Goal: Information Seeking & Learning: Learn about a topic

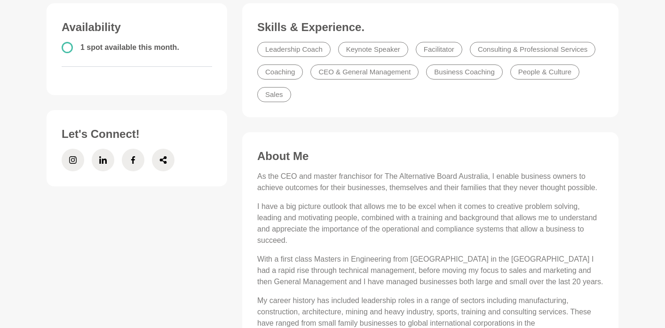
scroll to position [302, 0]
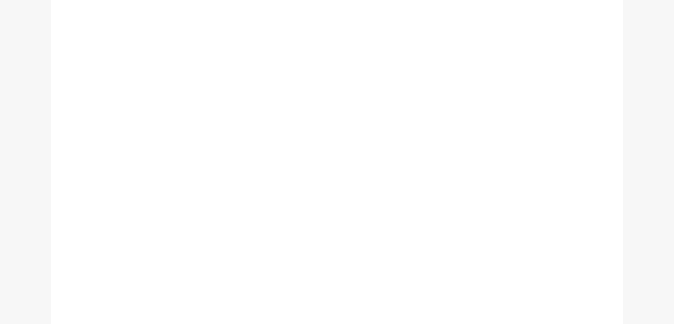
scroll to position [337, 0]
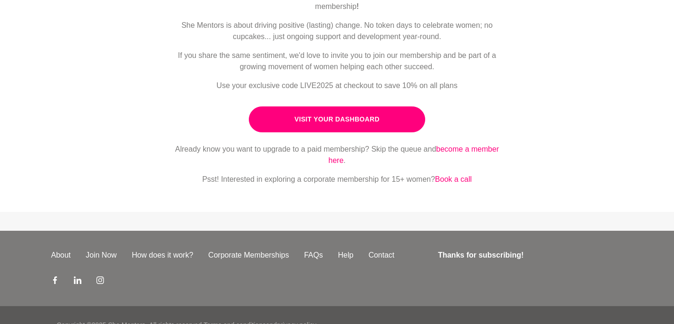
scroll to position [154, 0]
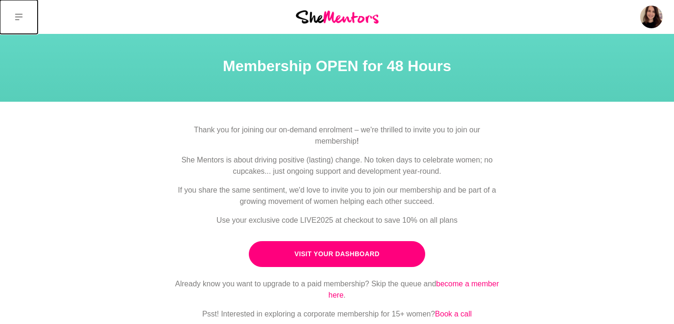
click at [18, 20] on icon at bounding box center [19, 17] width 8 height 8
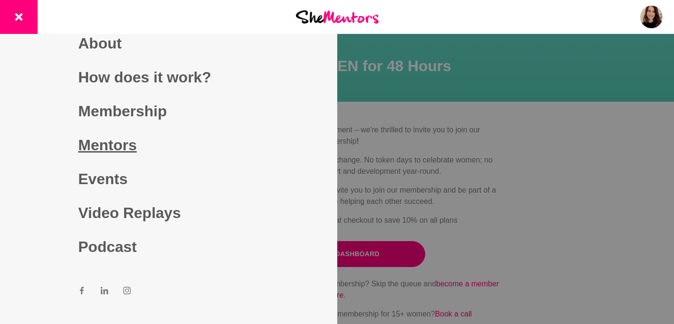
click at [114, 147] on link "Mentors" at bounding box center [168, 145] width 181 height 34
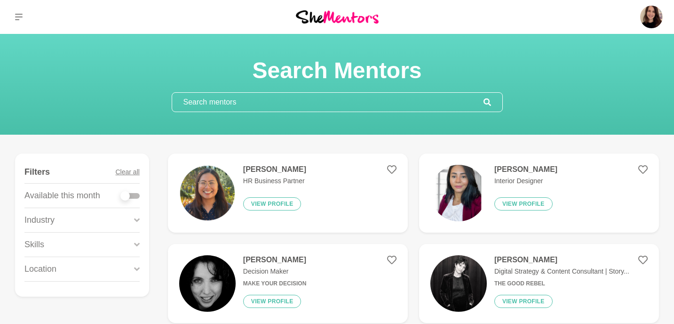
click at [242, 102] on input "text" at bounding box center [327, 102] width 311 height 19
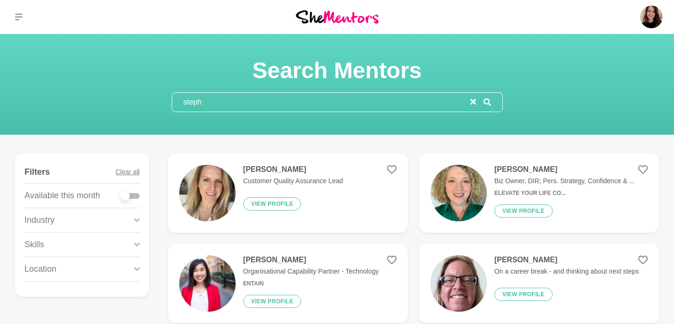
type input "steph"
click at [471, 198] on img at bounding box center [458, 193] width 56 height 56
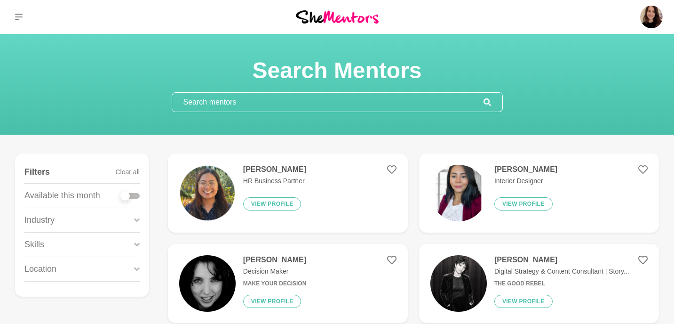
click at [227, 102] on input "text" at bounding box center [327, 102] width 311 height 19
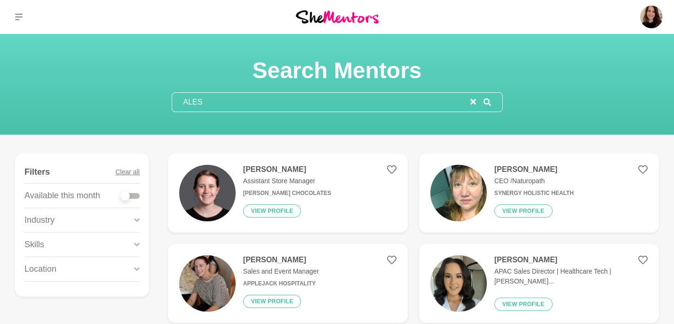
type input "ALES"
click at [242, 179] on div "Alessa Young Assistant Store Manager Haigh's Chocolates View profile" at bounding box center [283, 193] width 95 height 56
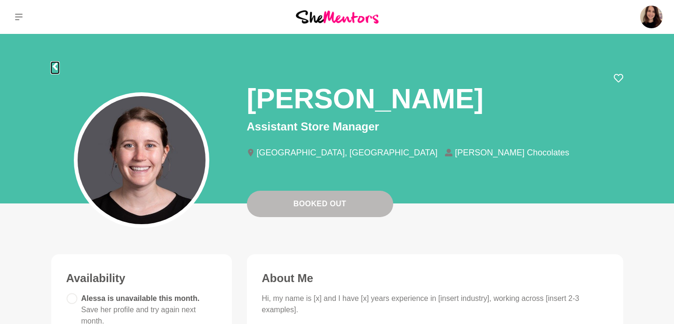
click at [56, 63] on icon at bounding box center [54, 67] width 5 height 8
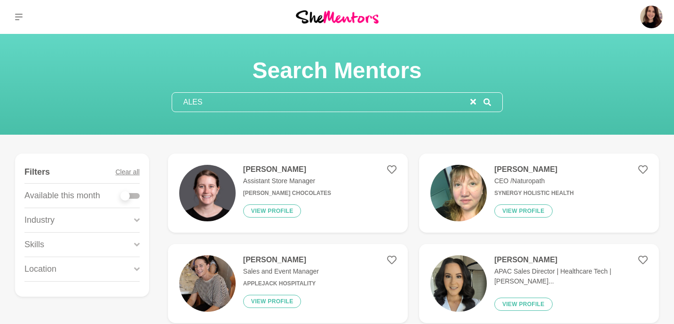
click at [206, 100] on input "ALES" at bounding box center [321, 102] width 298 height 19
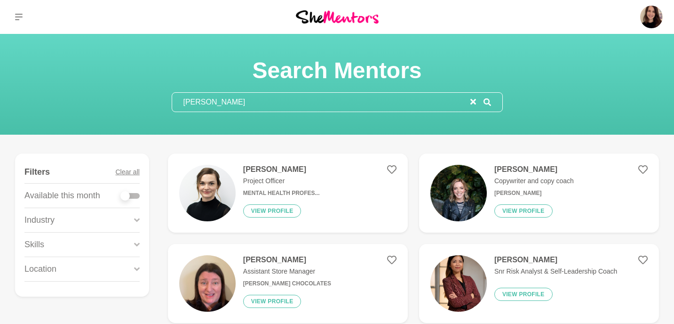
type input "EMMA"
click at [308, 267] on p "Assistant Store Manager" at bounding box center [287, 271] width 88 height 10
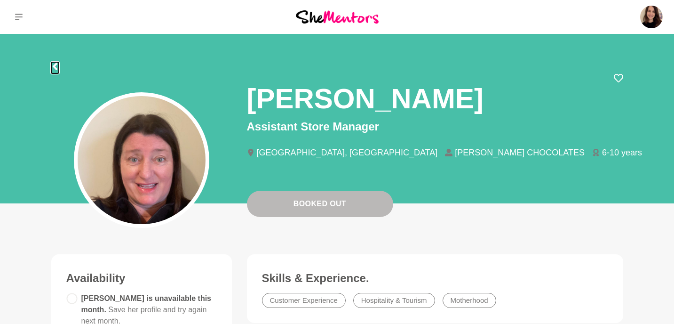
click at [55, 64] on icon at bounding box center [54, 67] width 5 height 8
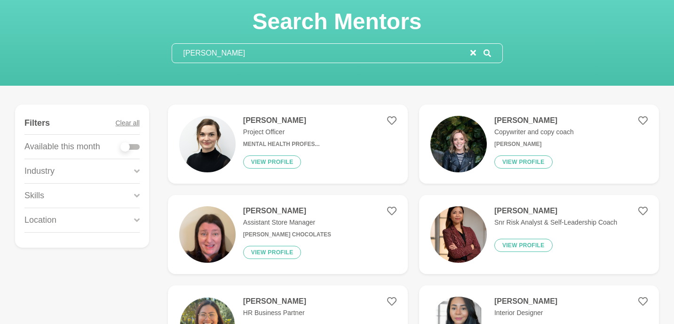
click at [72, 197] on div "Skills" at bounding box center [81, 195] width 115 height 24
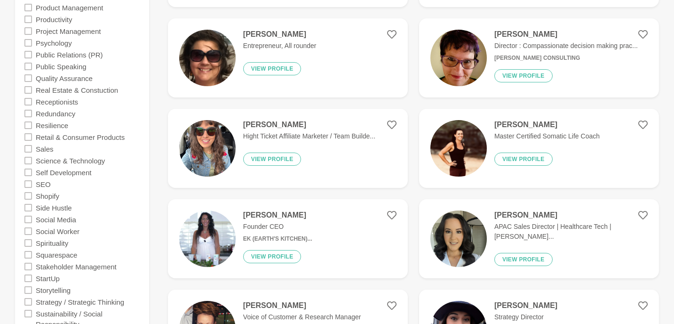
scroll to position [1692, 0]
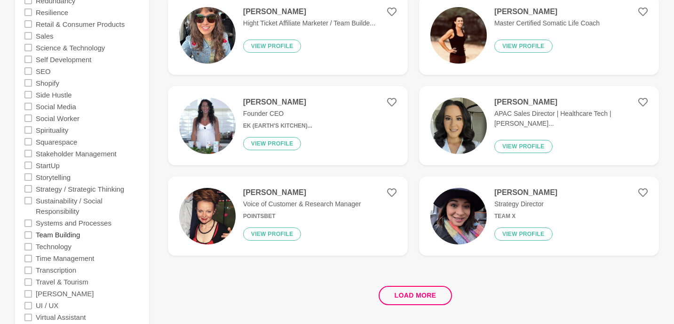
click at [70, 236] on label "Team Building" at bounding box center [58, 235] width 44 height 12
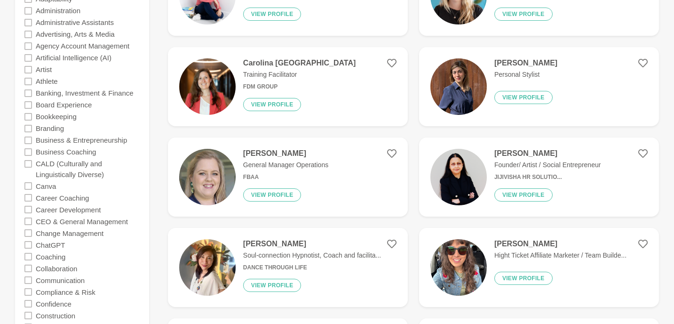
scroll to position [304, 0]
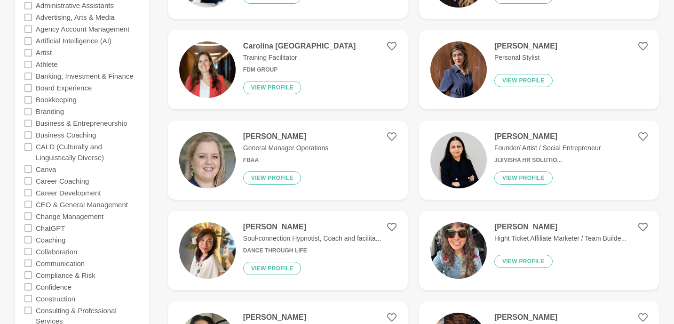
click at [265, 156] on div "Kirrily Jones General Manager Operations FBAA View profile" at bounding box center [282, 160] width 93 height 56
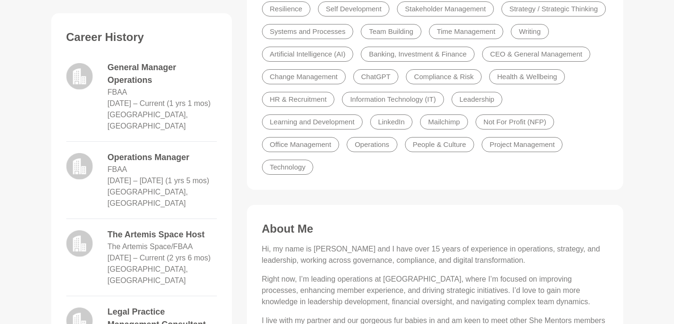
scroll to position [363, 0]
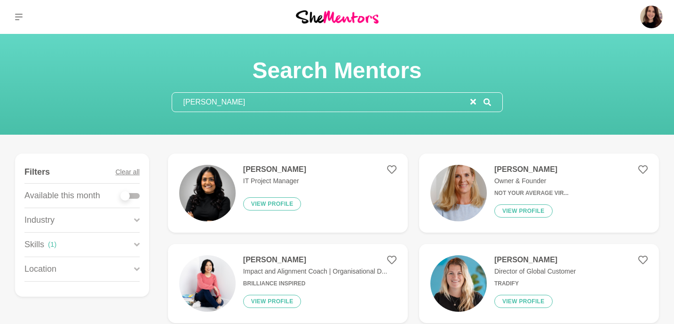
click at [134, 197] on div at bounding box center [130, 196] width 19 height 6
checkbox input "true"
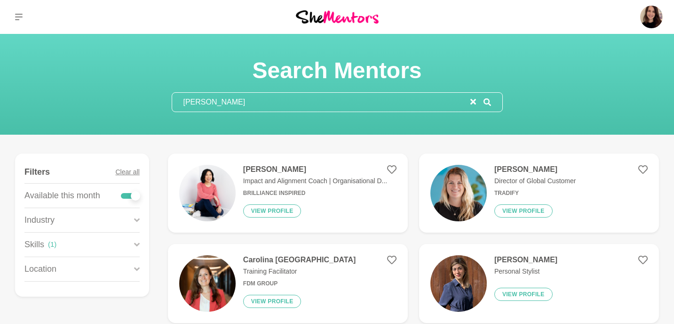
click at [203, 100] on input "EMMA" at bounding box center [321, 102] width 298 height 19
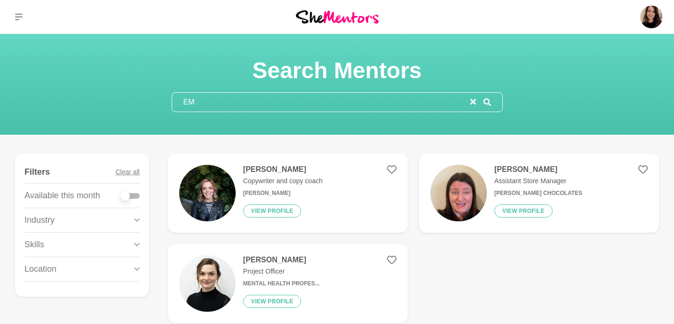
type input "E"
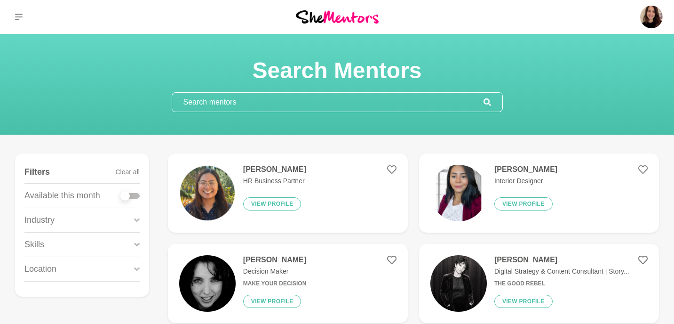
click at [61, 237] on div "Skills" at bounding box center [81, 244] width 115 height 24
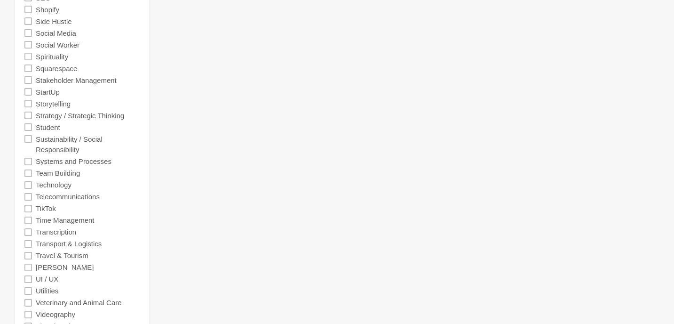
scroll to position [2014, 0]
click at [59, 172] on label "Team Building" at bounding box center [58, 172] width 44 height 12
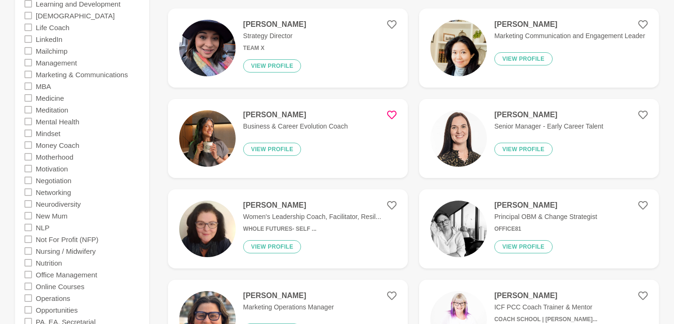
scroll to position [1253, 0]
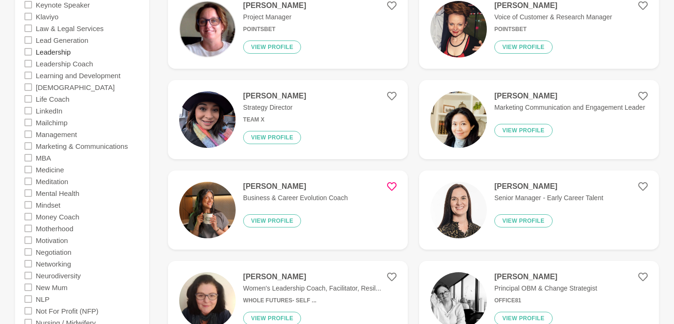
click at [58, 49] on label "Leadership" at bounding box center [53, 52] width 35 height 12
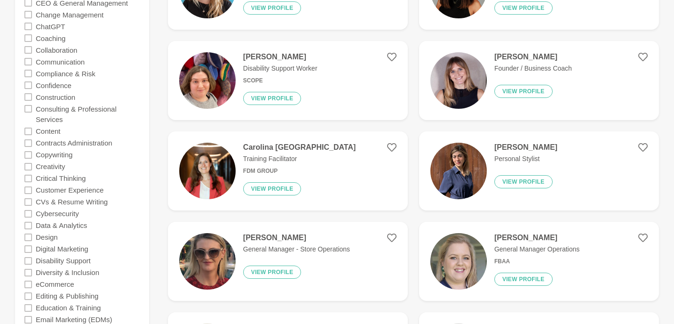
scroll to position [585, 0]
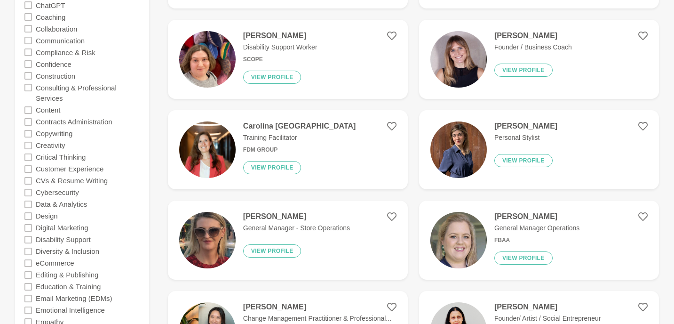
click at [315, 226] on p "General Manager - Store Operations" at bounding box center [296, 228] width 107 height 10
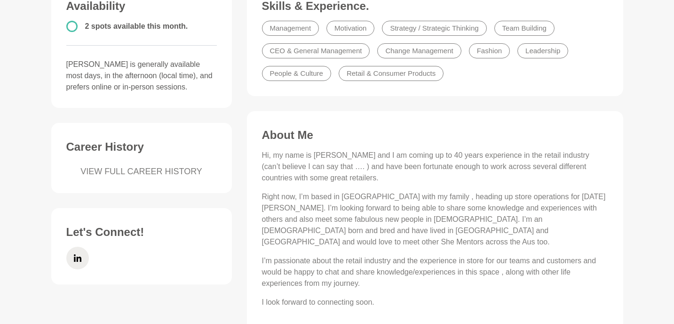
scroll to position [275, 0]
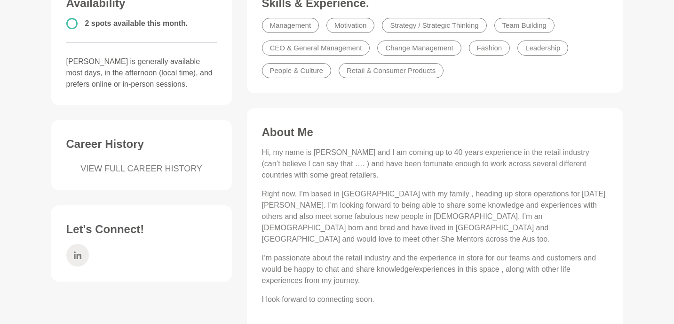
click at [81, 251] on span at bounding box center [77, 255] width 23 height 23
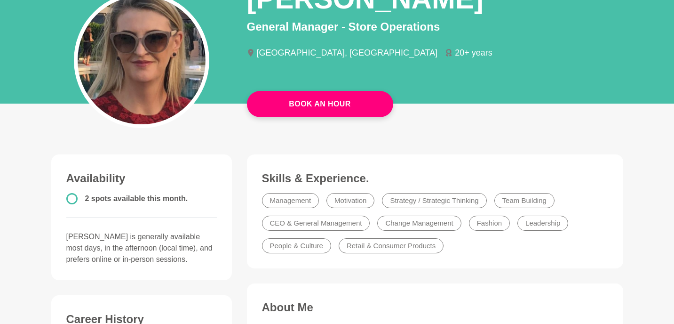
scroll to position [57, 0]
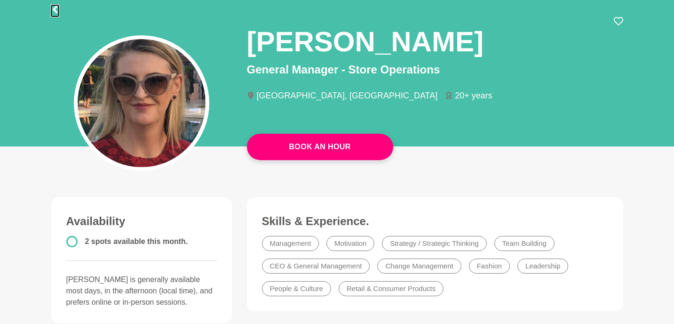
click at [55, 6] on icon at bounding box center [54, 10] width 5 height 8
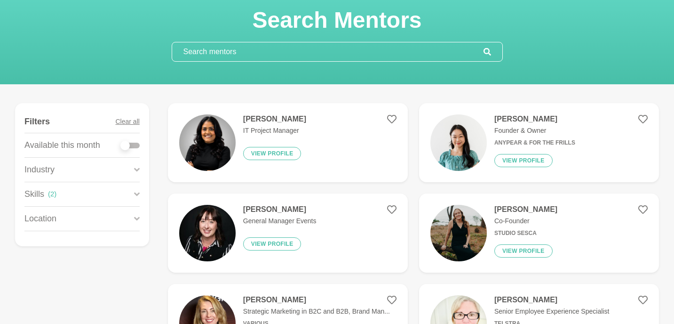
scroll to position [51, 0]
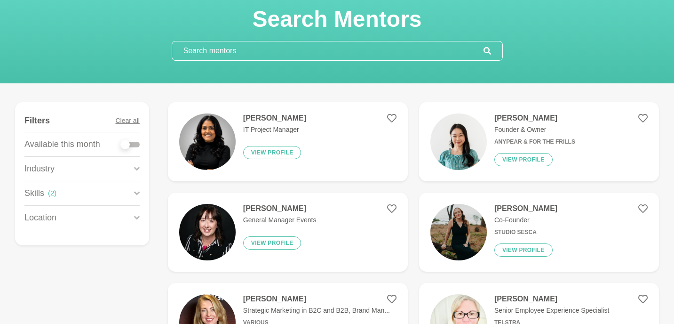
click at [241, 50] on input "text" at bounding box center [327, 50] width 311 height 19
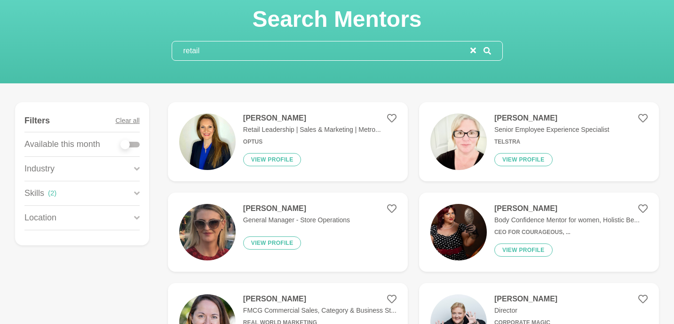
type input "retail"
click at [335, 126] on p "Retail Leadership | Sales & Marketing | Metro..." at bounding box center [312, 130] width 138 height 10
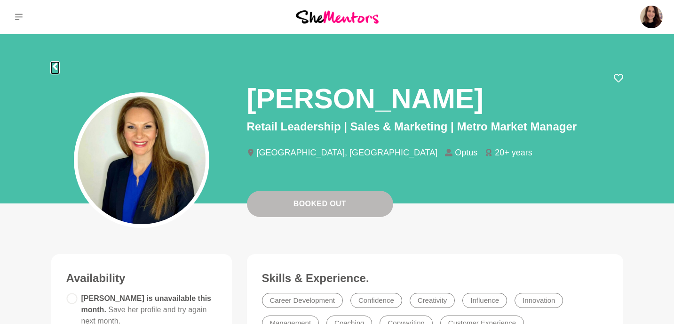
click at [55, 65] on icon at bounding box center [54, 67] width 5 height 8
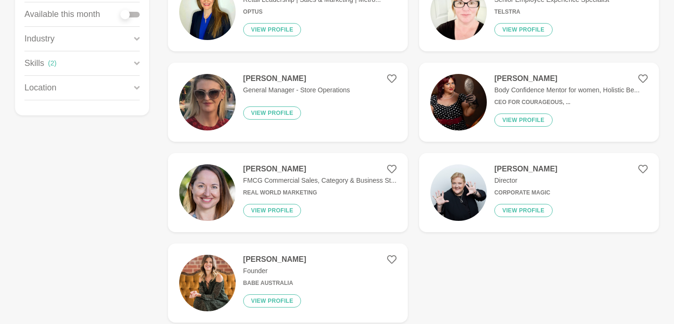
scroll to position [185, 0]
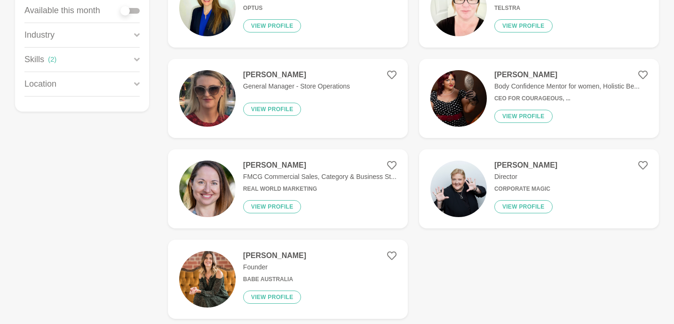
click at [347, 189] on h6 "Real World Marketing" at bounding box center [319, 188] width 153 height 7
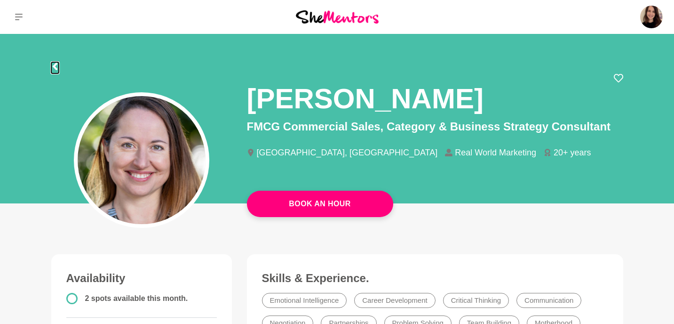
click at [53, 68] on icon at bounding box center [55, 67] width 8 height 8
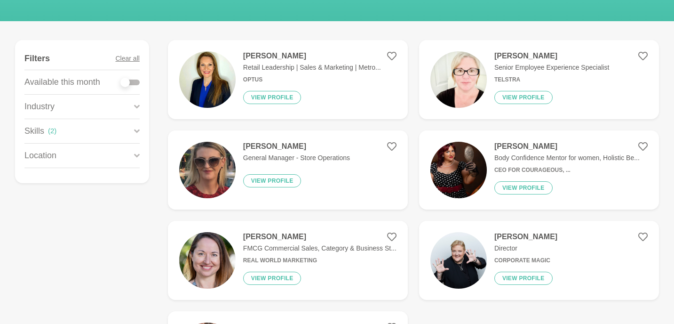
scroll to position [174, 0]
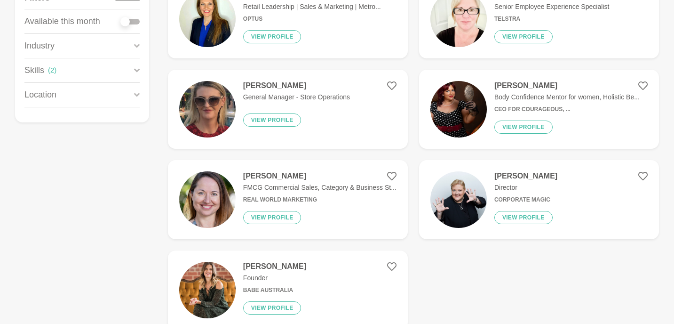
click at [451, 205] on img at bounding box center [458, 199] width 56 height 56
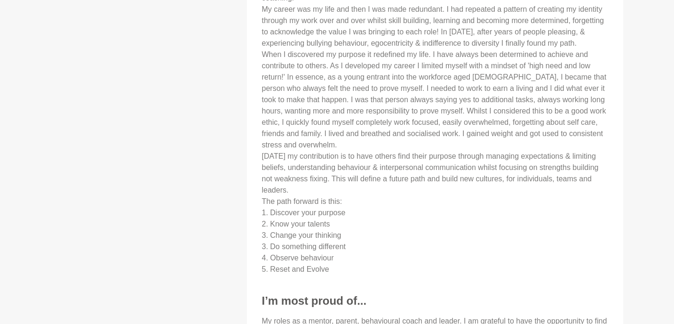
scroll to position [556, 0]
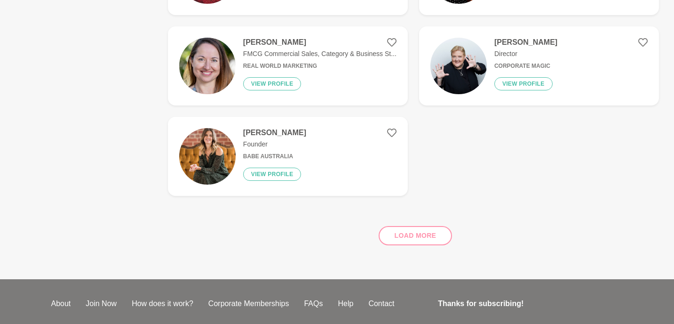
scroll to position [160, 0]
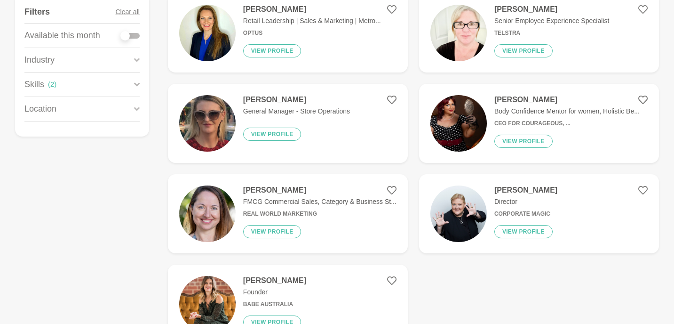
click at [238, 299] on div "Kim Peirce Founder Babe Australia View profile" at bounding box center [271, 304] width 71 height 56
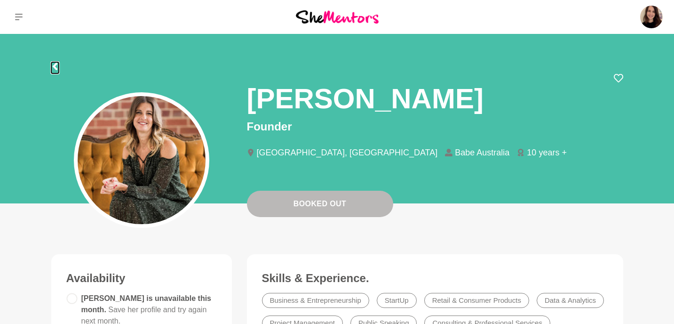
click at [54, 65] on icon at bounding box center [54, 67] width 5 height 8
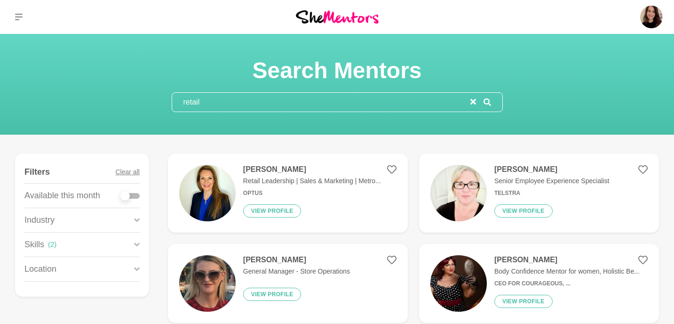
click at [204, 110] on input "retail" at bounding box center [321, 102] width 298 height 19
click at [204, 109] on input "retail" at bounding box center [321, 102] width 298 height 19
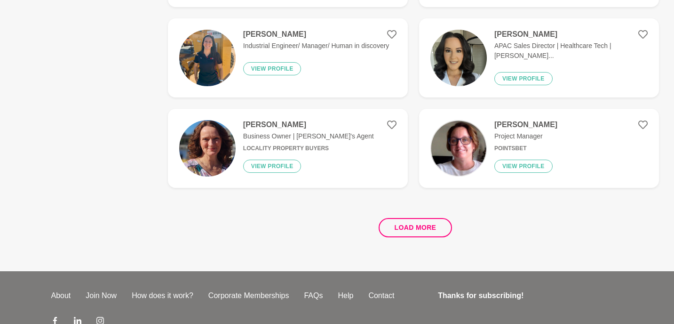
scroll to position [1769, 0]
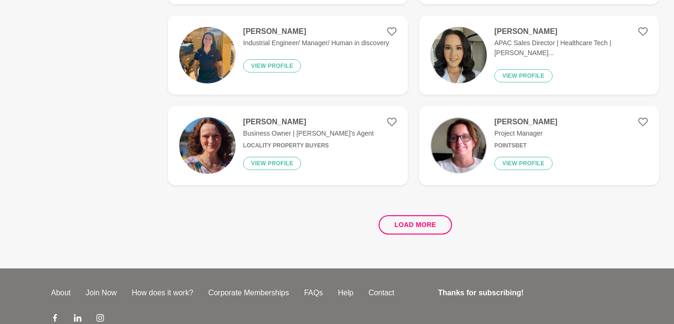
click at [466, 53] on img at bounding box center [458, 55] width 56 height 56
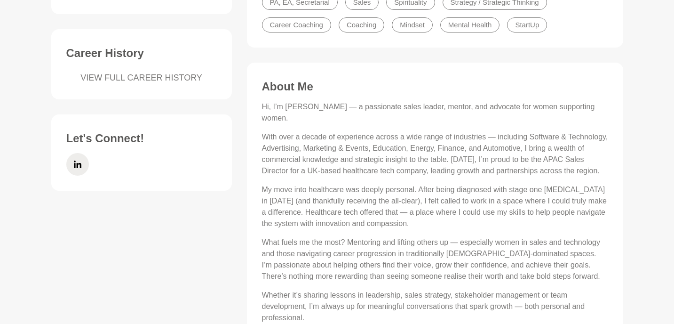
scroll to position [364, 0]
click at [77, 167] on icon at bounding box center [77, 165] width 8 height 8
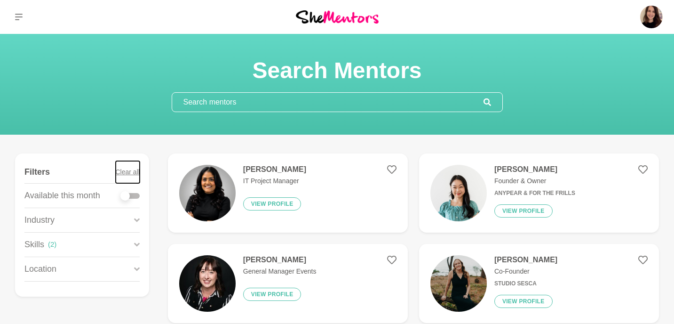
click at [138, 168] on button "Clear all" at bounding box center [128, 172] width 24 height 22
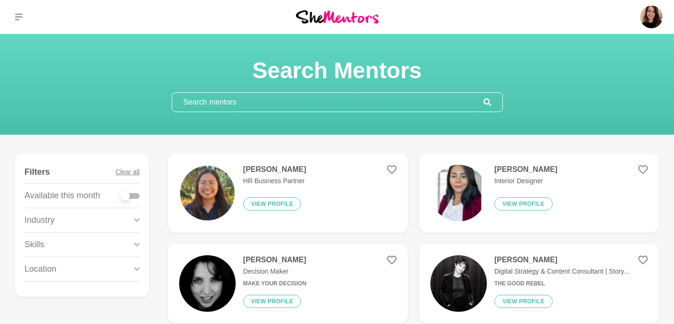
click at [231, 96] on input "text" at bounding box center [327, 102] width 311 height 19
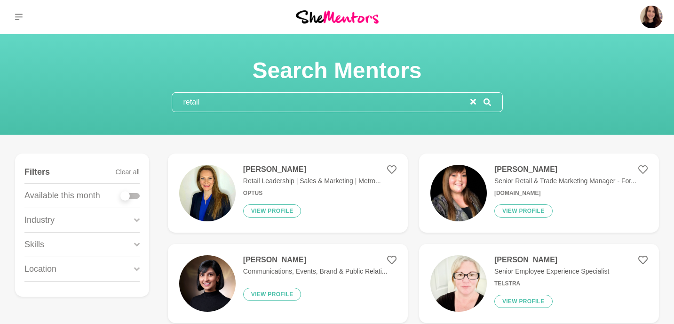
type input "retail"
click at [507, 179] on p "Senior Retail & Trade Marketing Manager - For..." at bounding box center [565, 181] width 142 height 10
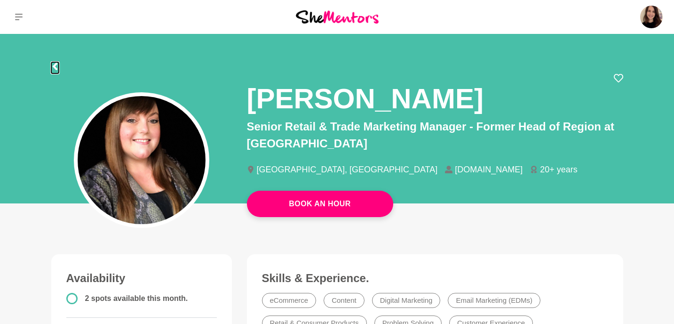
click at [55, 68] on icon at bounding box center [54, 67] width 5 height 8
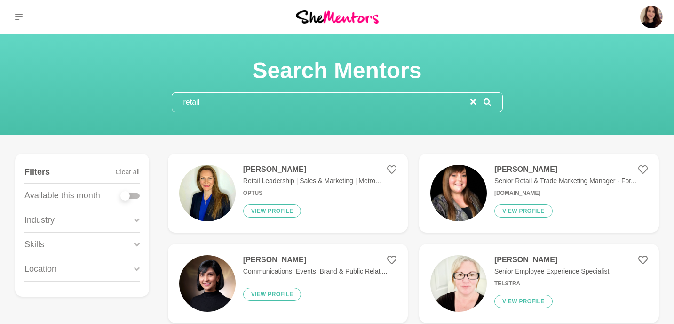
click at [205, 96] on input "retail" at bounding box center [321, 102] width 298 height 19
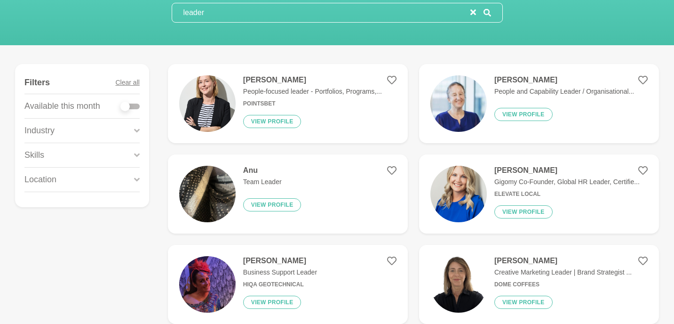
scroll to position [96, 0]
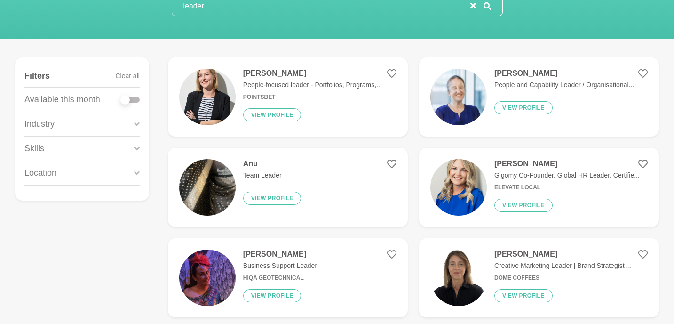
type input "leader"
click at [471, 200] on img at bounding box center [458, 187] width 56 height 56
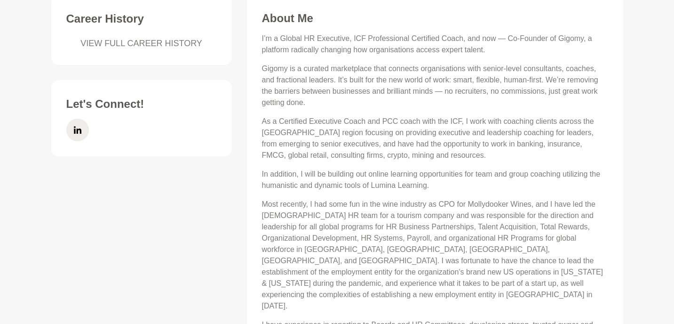
scroll to position [389, 0]
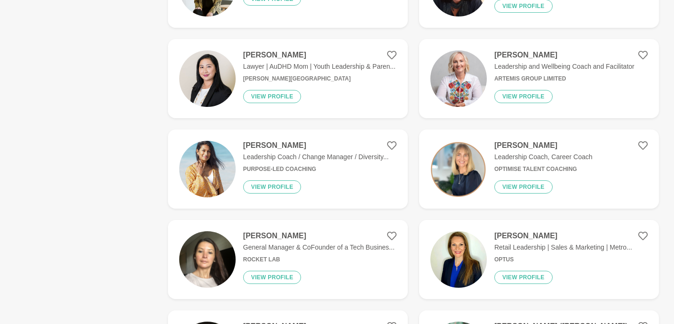
scroll to position [747, 0]
click at [369, 176] on div "Upeka Fernando Leadership Coach / Change Manager / Diversity... Purpose-Led Coa…" at bounding box center [312, 168] width 153 height 56
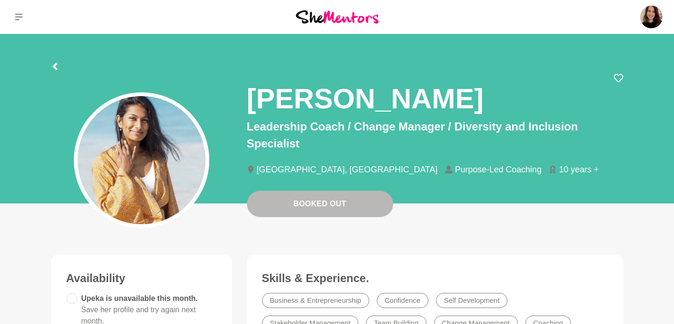
click at [58, 67] on div at bounding box center [337, 64] width 572 height 17
click at [52, 63] on icon at bounding box center [55, 67] width 8 height 8
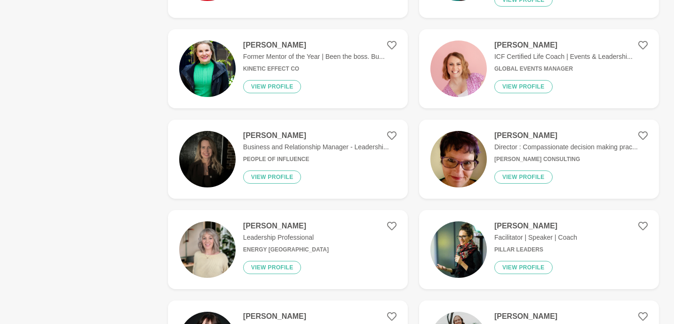
scroll to position [1121, 0]
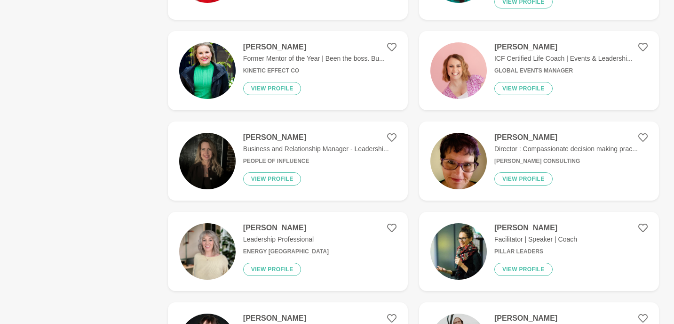
click at [333, 70] on div "Ann Pocock Former Mentor of the Year | Been the boss. Bu... Kinetic Effect Co V…" at bounding box center [310, 70] width 149 height 56
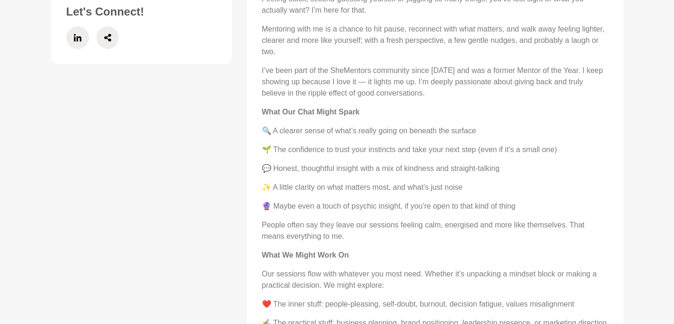
scroll to position [518, 0]
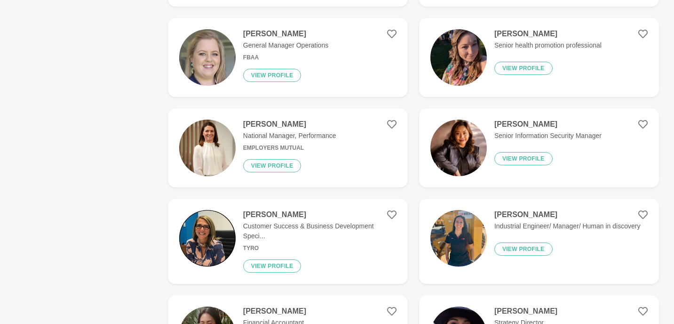
scroll to position [1820, 0]
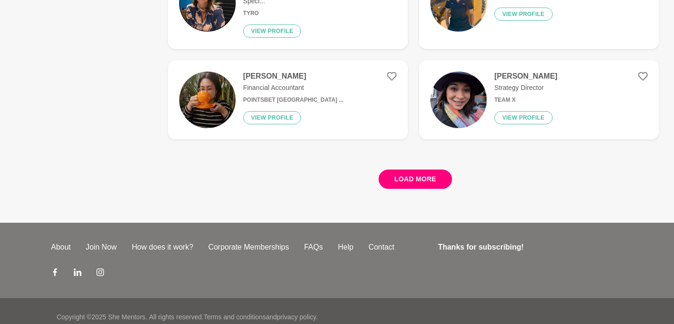
click at [427, 169] on button "Load more" at bounding box center [416, 178] width 74 height 19
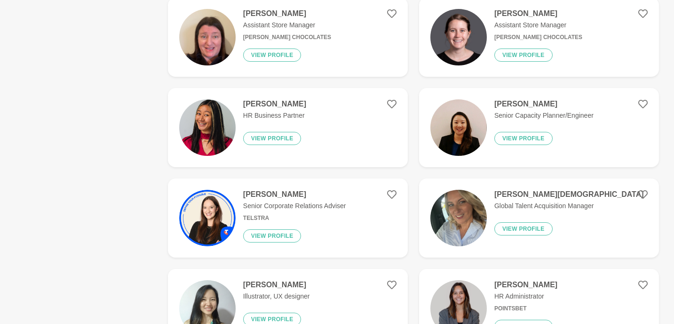
scroll to position [3119, 0]
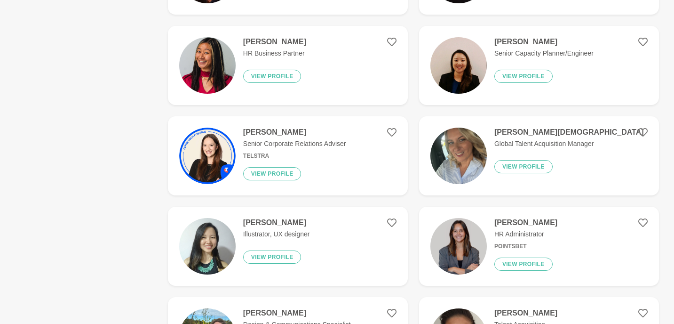
click at [448, 67] on img at bounding box center [458, 65] width 56 height 56
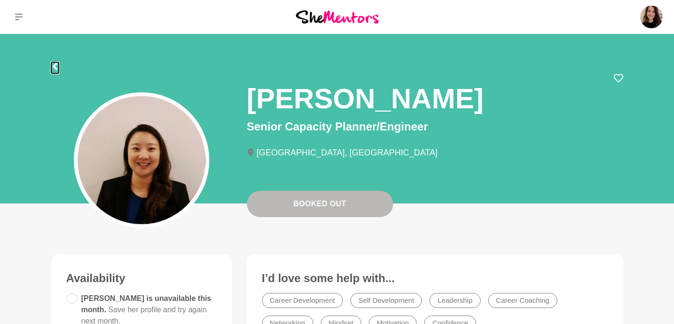
click at [54, 66] on icon at bounding box center [54, 67] width 5 height 8
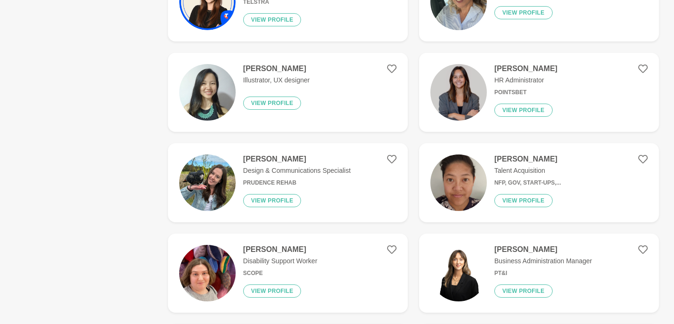
scroll to position [1826, 0]
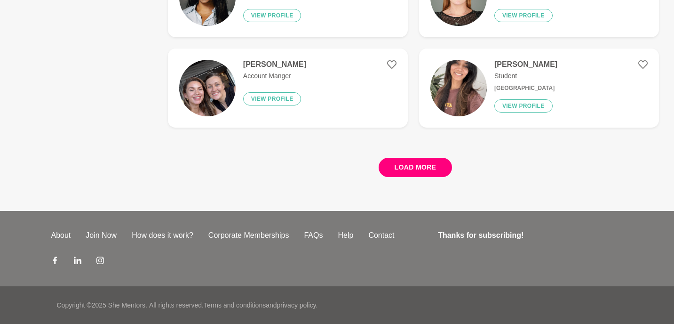
click at [449, 168] on button "Load more" at bounding box center [416, 167] width 74 height 19
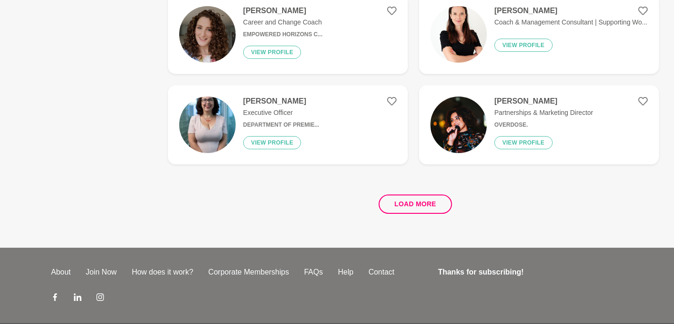
scroll to position [3591, 0]
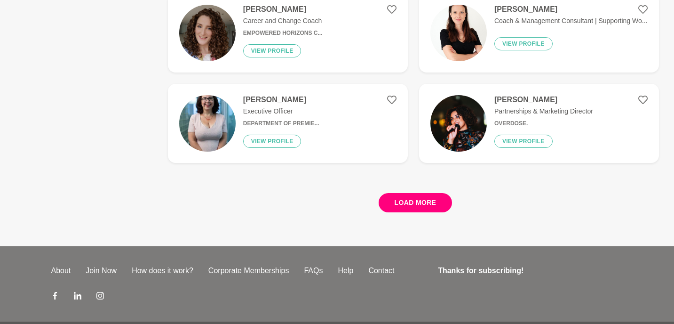
click at [403, 212] on button "Load more" at bounding box center [416, 202] width 74 height 19
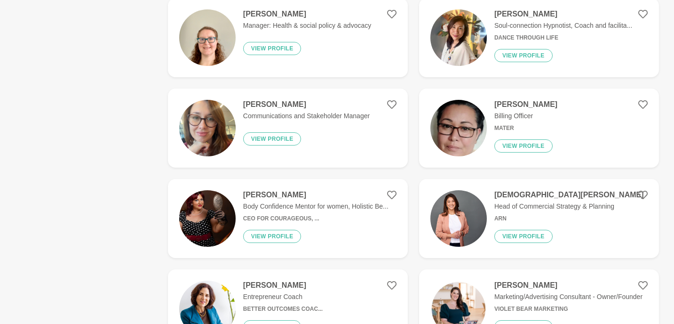
scroll to position [4852, 0]
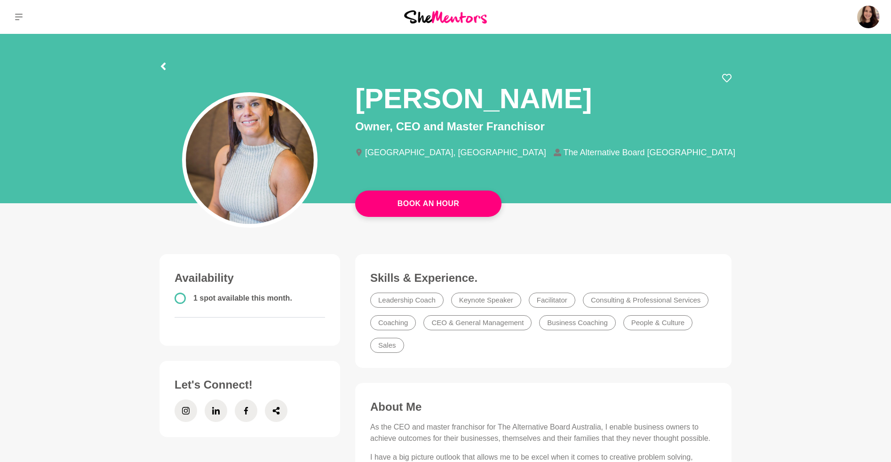
scroll to position [302, 0]
